Goal: Find specific page/section: Find specific page/section

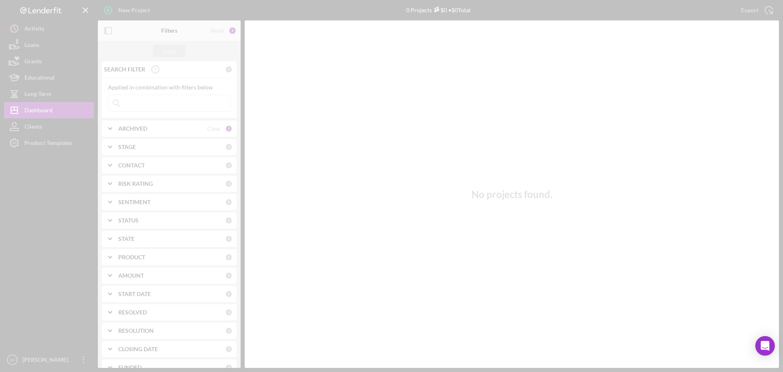
click at [158, 102] on div at bounding box center [391, 186] width 783 height 372
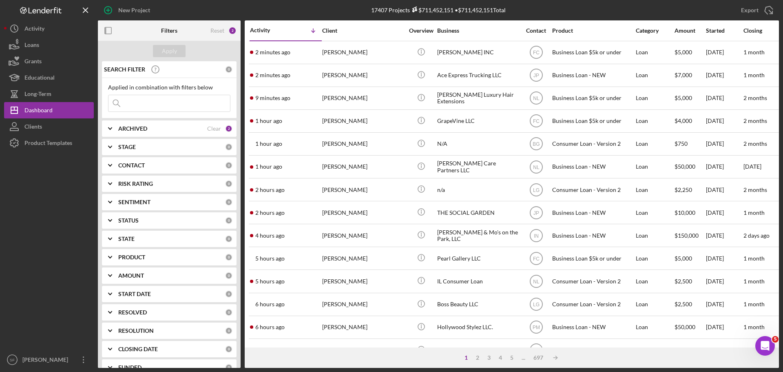
click at [146, 99] on input at bounding box center [170, 103] width 122 height 16
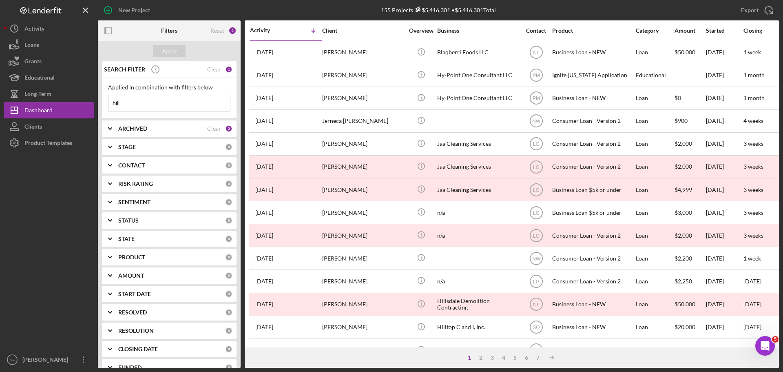
type input "hill"
drag, startPoint x: 129, startPoint y: 101, endPoint x: 108, endPoint y: 104, distance: 21.5
click at [108, 104] on div "Applied in combination with filters below hill Icon/Menu Close" at bounding box center [169, 98] width 135 height 40
